Goal: Find contact information: Find contact information

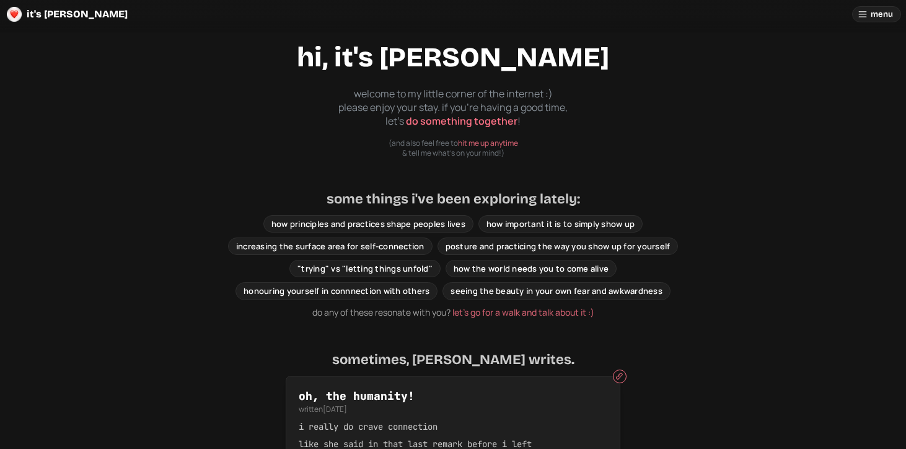
scroll to position [50, 0]
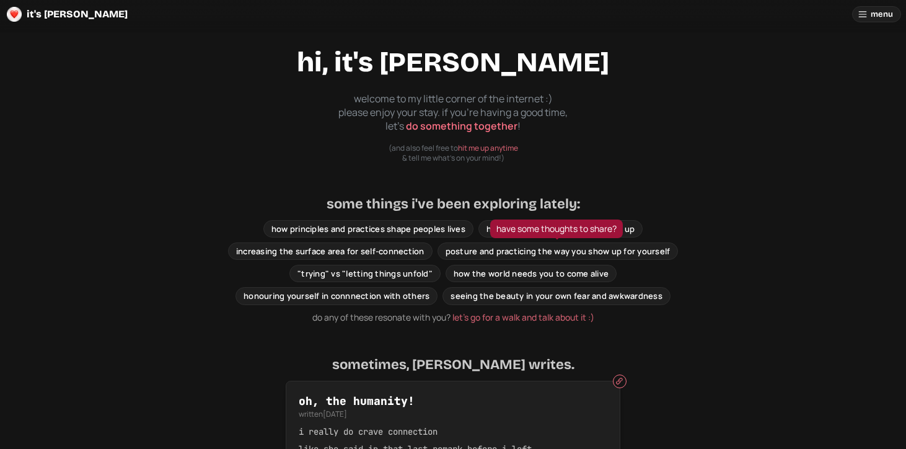
click at [583, 245] on span "posture and practicing the way you show up for yourself" at bounding box center [558, 250] width 225 height 11
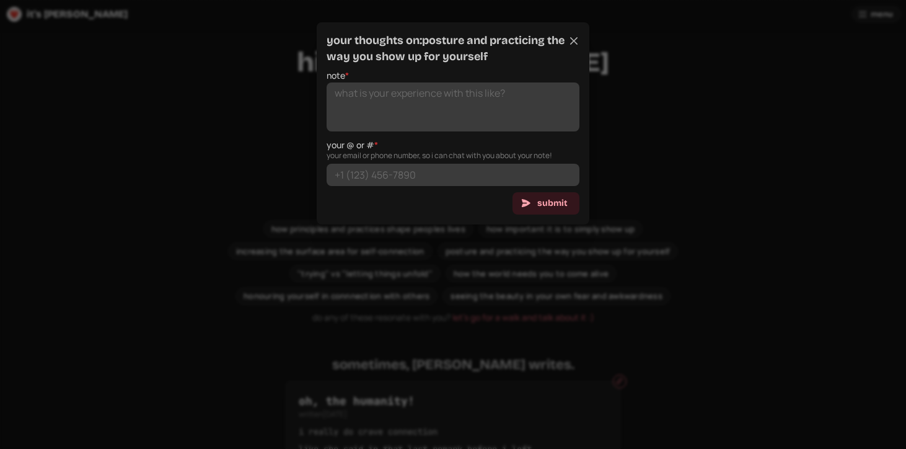
click at [583, 245] on div at bounding box center [453, 224] width 906 height 449
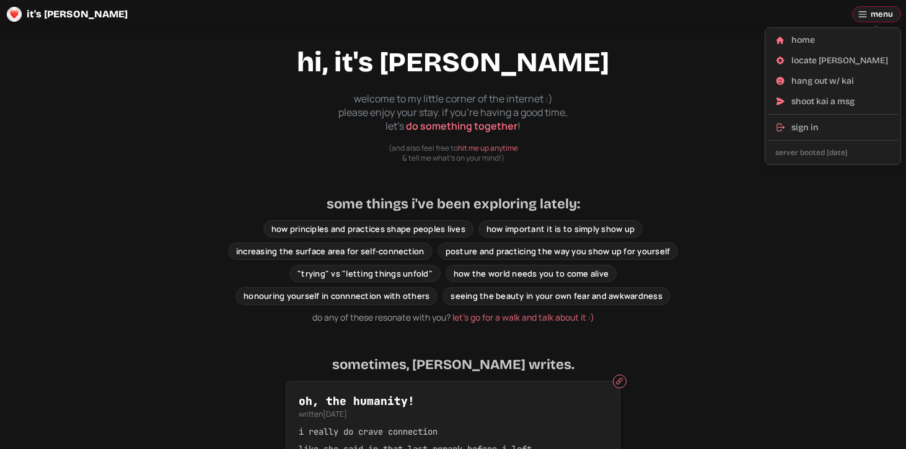
click at [871, 27] on div "home locate kai hang out w/ kai shoot kai a msg sign in server booted [DATE]" at bounding box center [833, 96] width 136 height 138
click at [808, 55] on div "locate [PERSON_NAME]" at bounding box center [840, 61] width 99 height 12
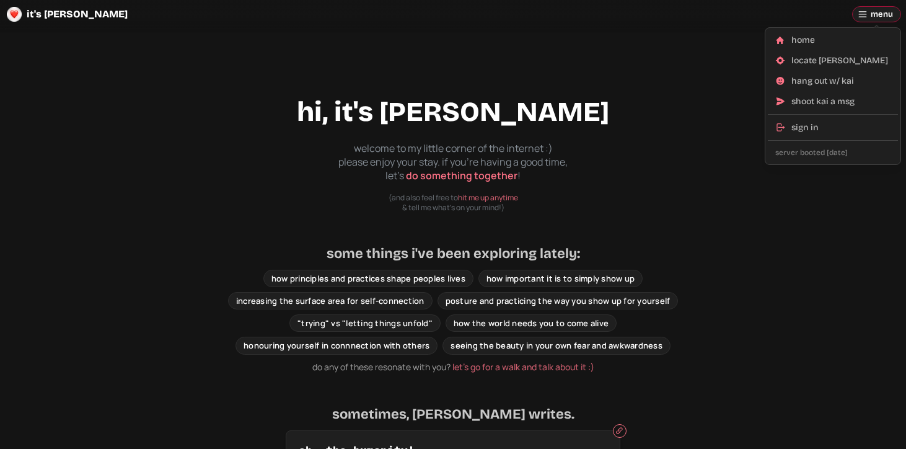
click at [860, 12] on icon at bounding box center [863, 14] width 10 height 10
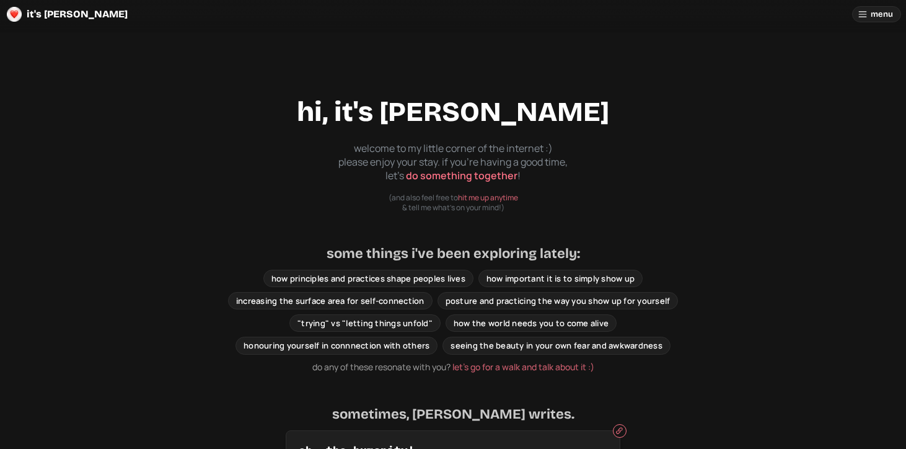
click at [488, 200] on button "hit me up anytime" at bounding box center [488, 198] width 60 height 11
